Goal: Task Accomplishment & Management: Manage account settings

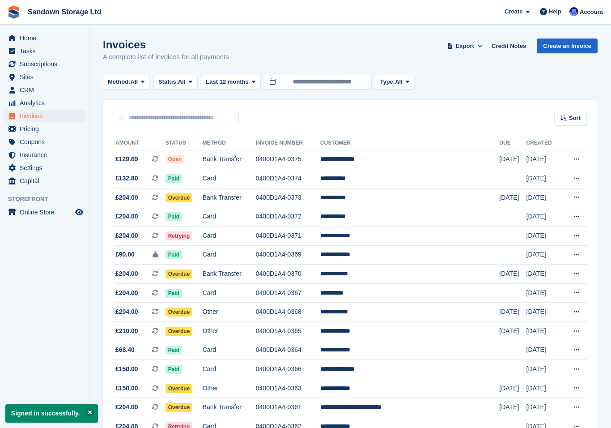
click at [35, 38] on span "Home" at bounding box center [47, 38] width 54 height 13
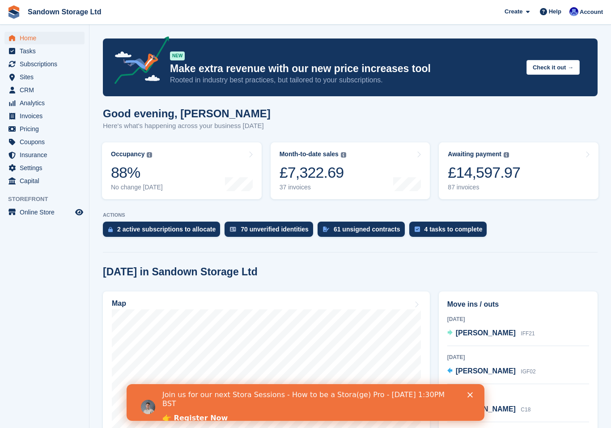
click at [172, 171] on link "Occupancy The percentage of all currently allocated units in terms of area. Inc…" at bounding box center [182, 170] width 160 height 57
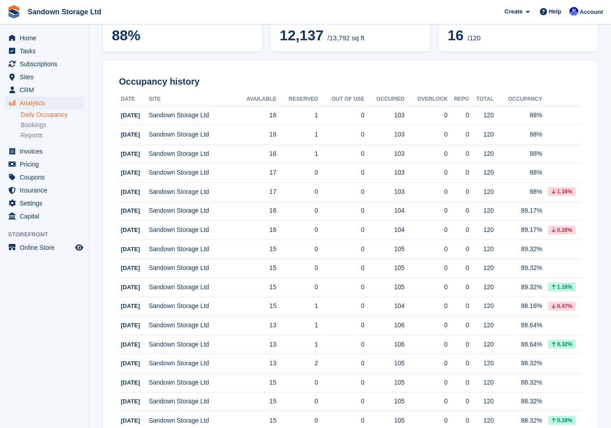
scroll to position [94, 0]
click at [320, 112] on td "0" at bounding box center [341, 115] width 47 height 19
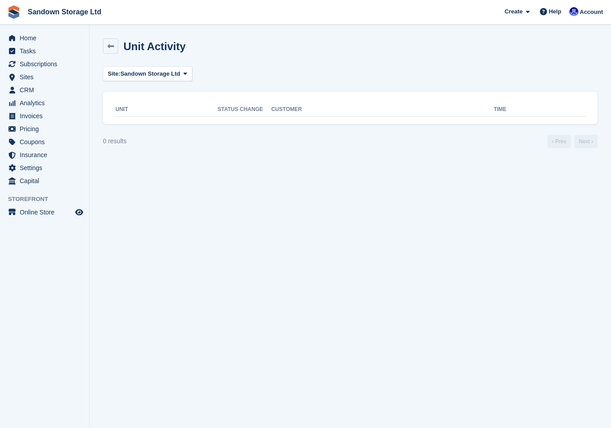
click at [114, 44] on icon at bounding box center [110, 46] width 7 height 7
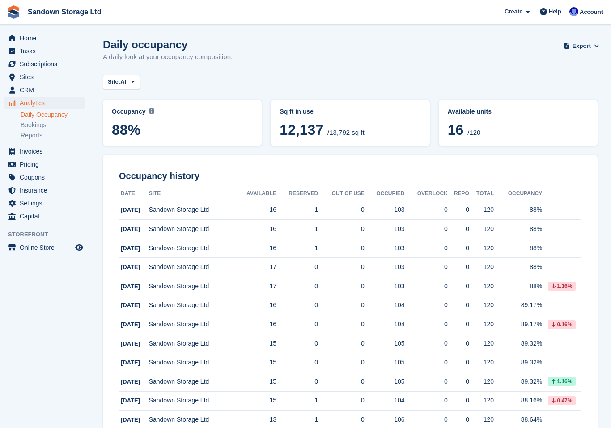
click at [34, 36] on span "Home" at bounding box center [47, 38] width 54 height 13
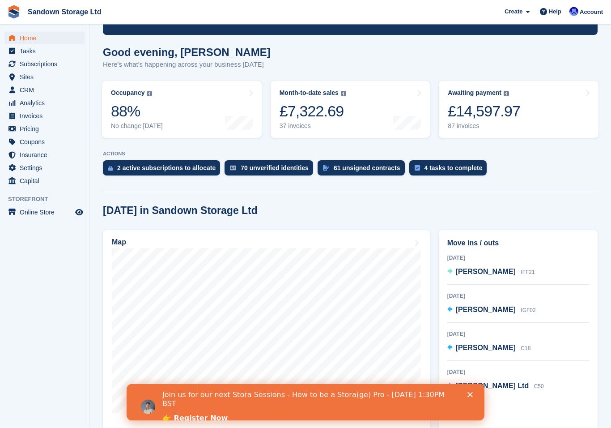
scroll to position [91, 0]
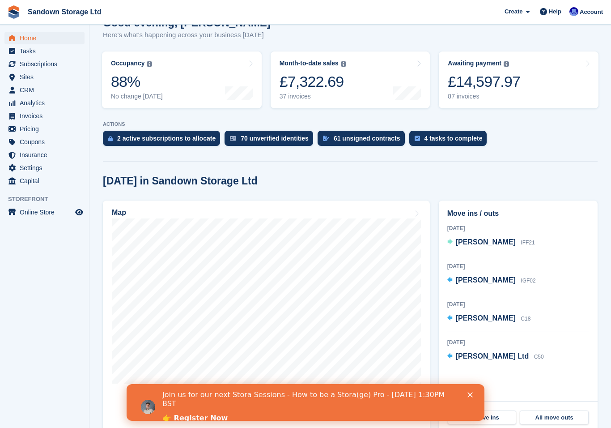
click at [484, 240] on span "[PERSON_NAME]" at bounding box center [486, 242] width 60 height 8
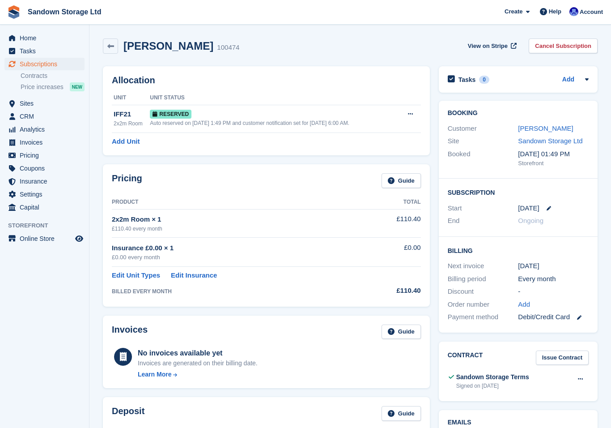
click at [480, 33] on section "[PERSON_NAME] 100474 View on Stripe Cancel Subscription Allocation Unit Unit St…" at bounding box center [350, 372] width 522 height 745
click at [479, 39] on link "View on Stripe" at bounding box center [491, 45] width 54 height 15
